Goal: Information Seeking & Learning: Learn about a topic

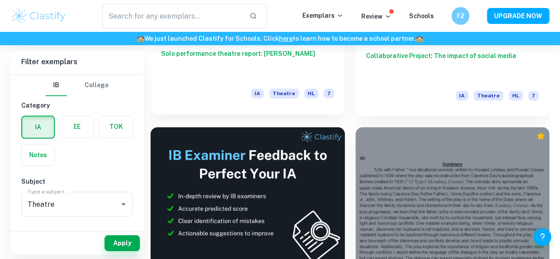
scroll to position [373, 0]
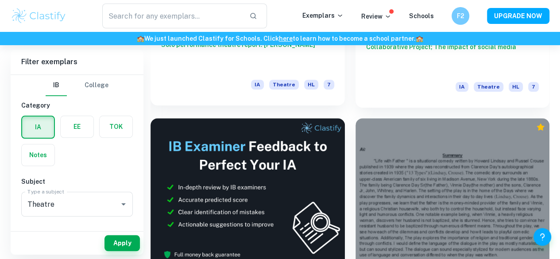
click at [355, 128] on div at bounding box center [452, 191] width 194 height 146
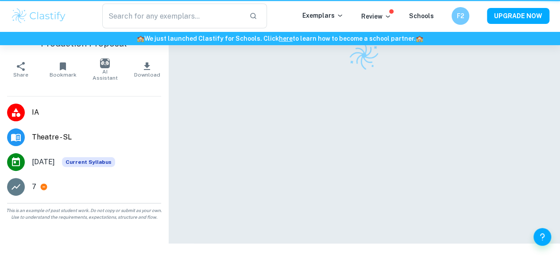
click at [222, 128] on div at bounding box center [364, 121] width 340 height 243
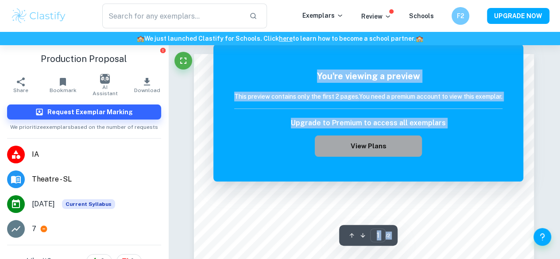
click at [416, 152] on button "View Plans" at bounding box center [368, 145] width 107 height 21
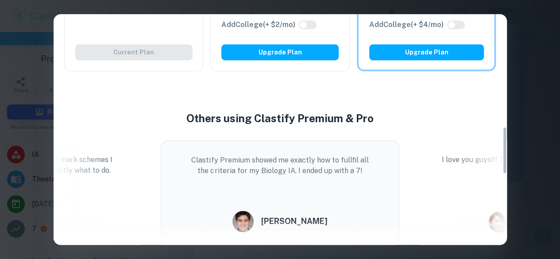
scroll to position [542, 0]
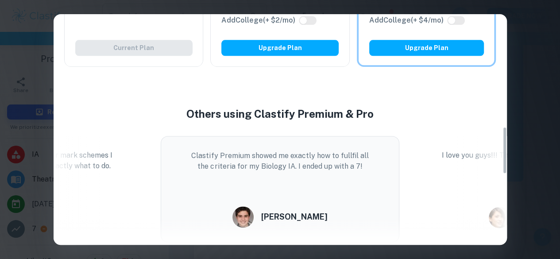
click at [548, 77] on div "Easily Ace Your IB Coursework & Crush College Essays. Get Clastify Premium Get …" at bounding box center [280, 129] width 560 height 259
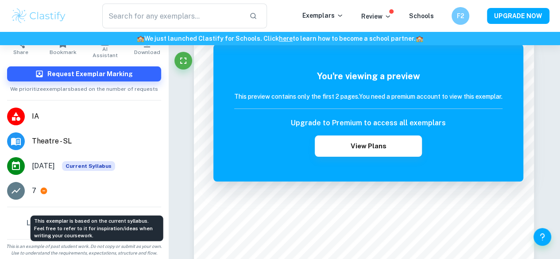
scroll to position [0, 0]
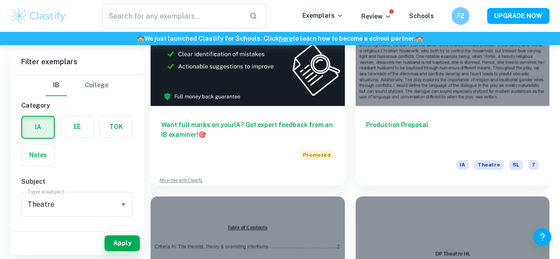
scroll to position [531, 0]
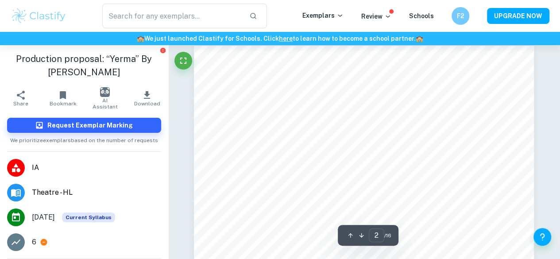
scroll to position [548, 0]
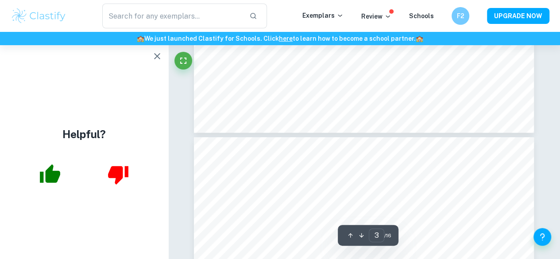
type input "4"
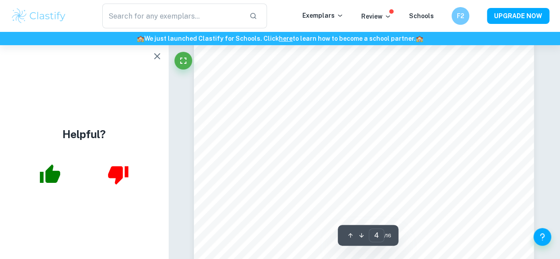
scroll to position [1772, 0]
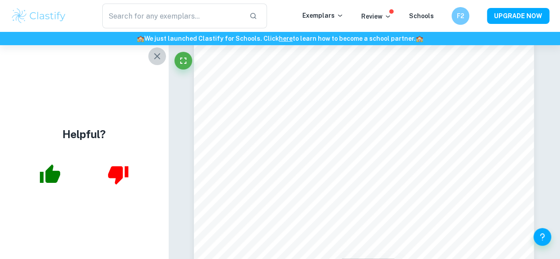
click at [163, 61] on button "button" at bounding box center [157, 56] width 18 height 18
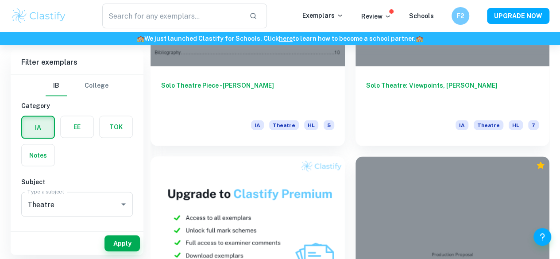
scroll to position [816, 0]
